Goal: Use online tool/utility: Utilize a website feature to perform a specific function

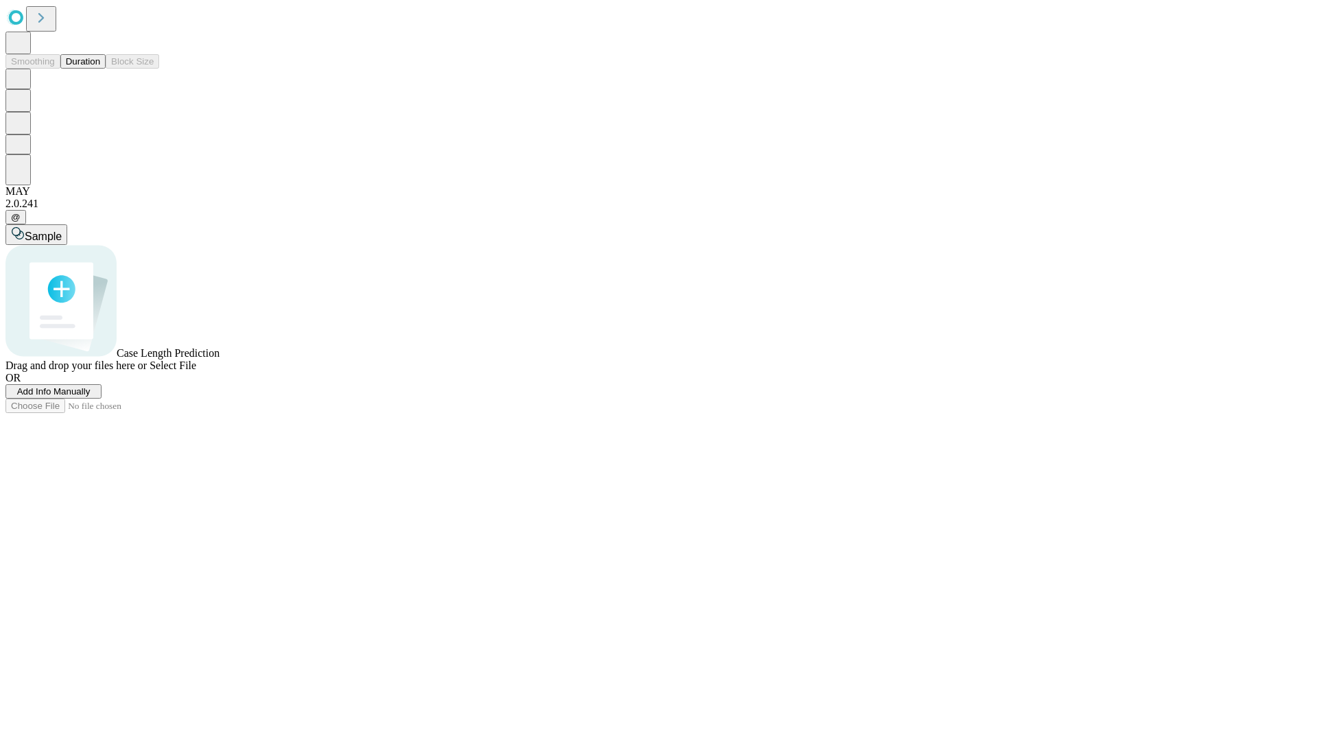
click at [100, 69] on button "Duration" at bounding box center [82, 61] width 45 height 14
click at [62, 230] on span "Sample" at bounding box center [43, 236] width 37 height 12
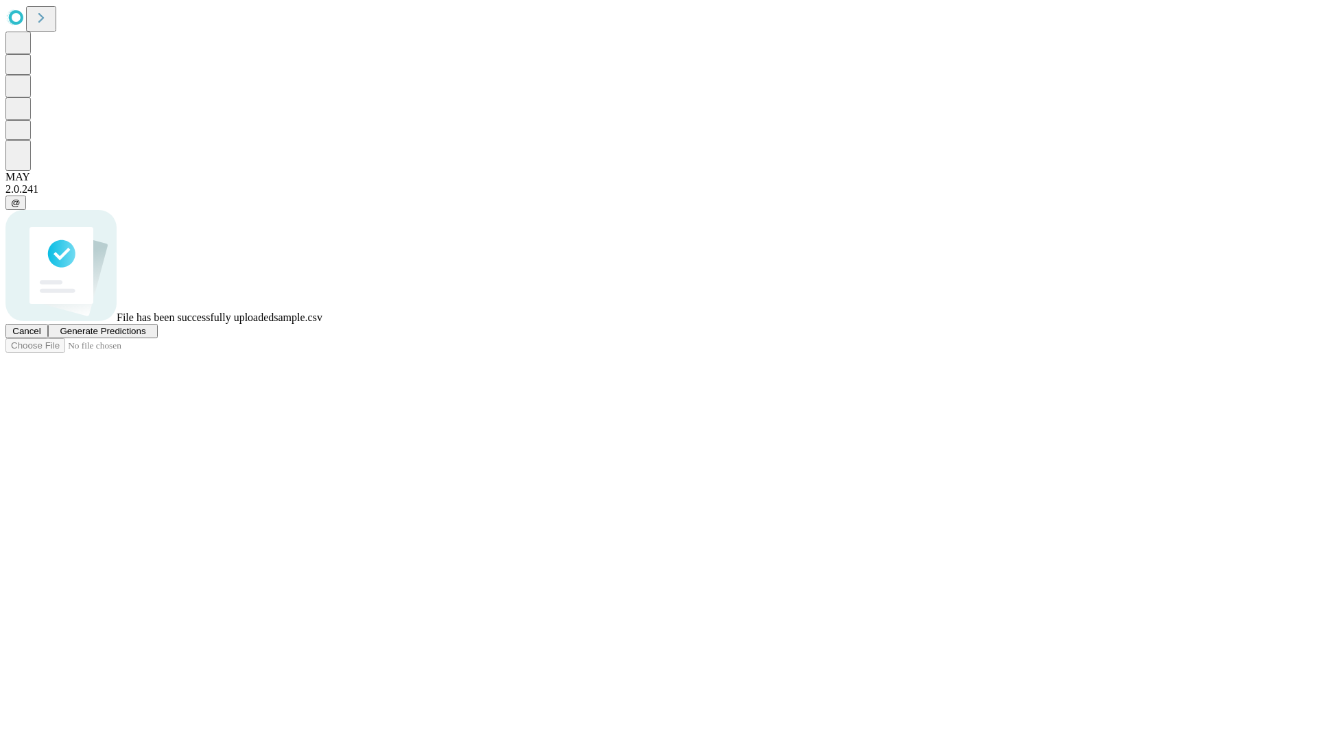
click at [145, 336] on span "Generate Predictions" at bounding box center [103, 331] width 86 height 10
